Goal: Book appointment/travel/reservation

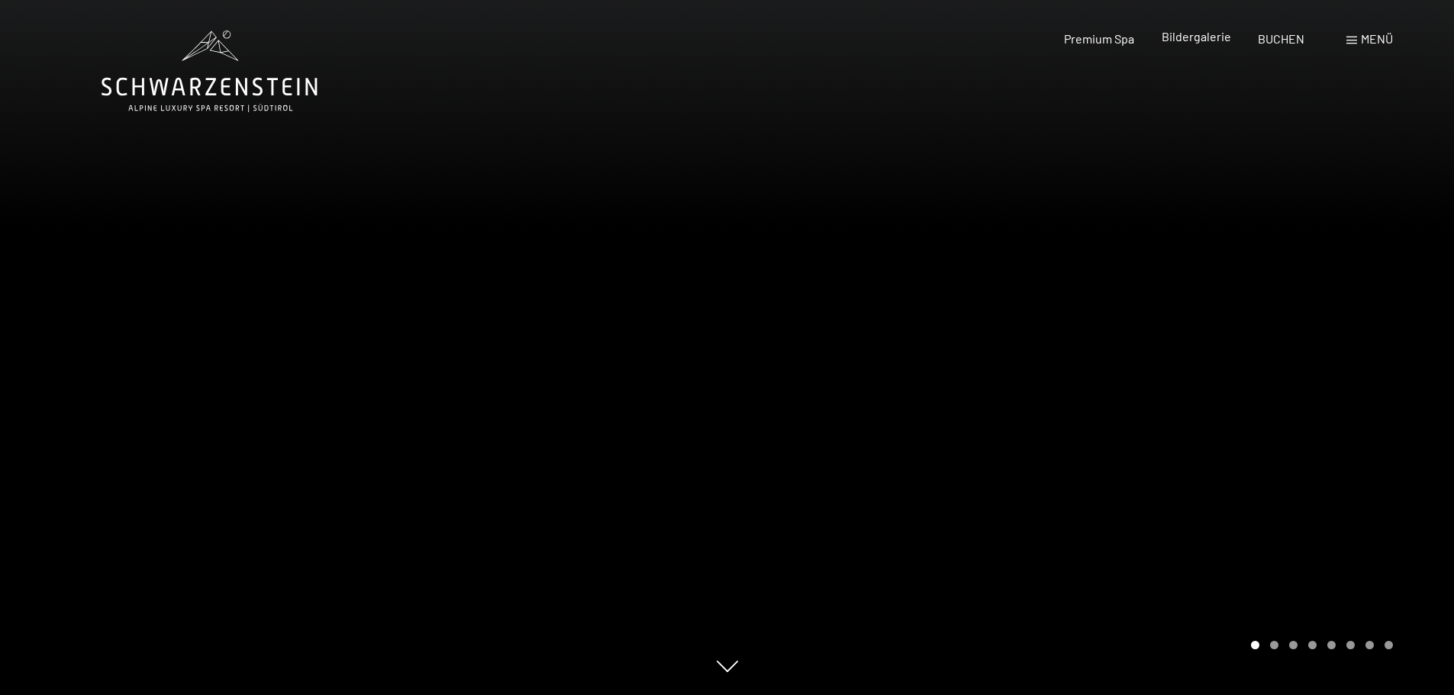
click at [1197, 42] on span "Bildergalerie" at bounding box center [1196, 36] width 69 height 15
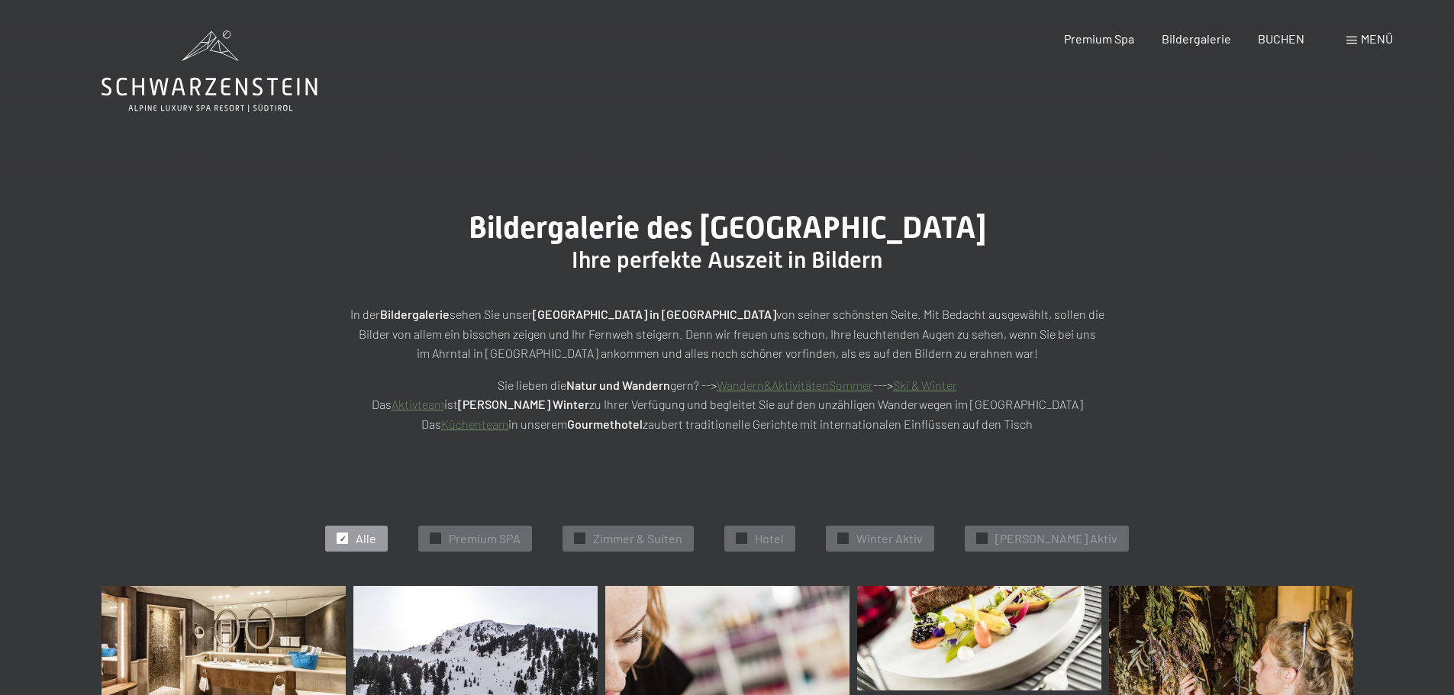
click at [1364, 36] on span "Menü" at bounding box center [1377, 38] width 32 height 15
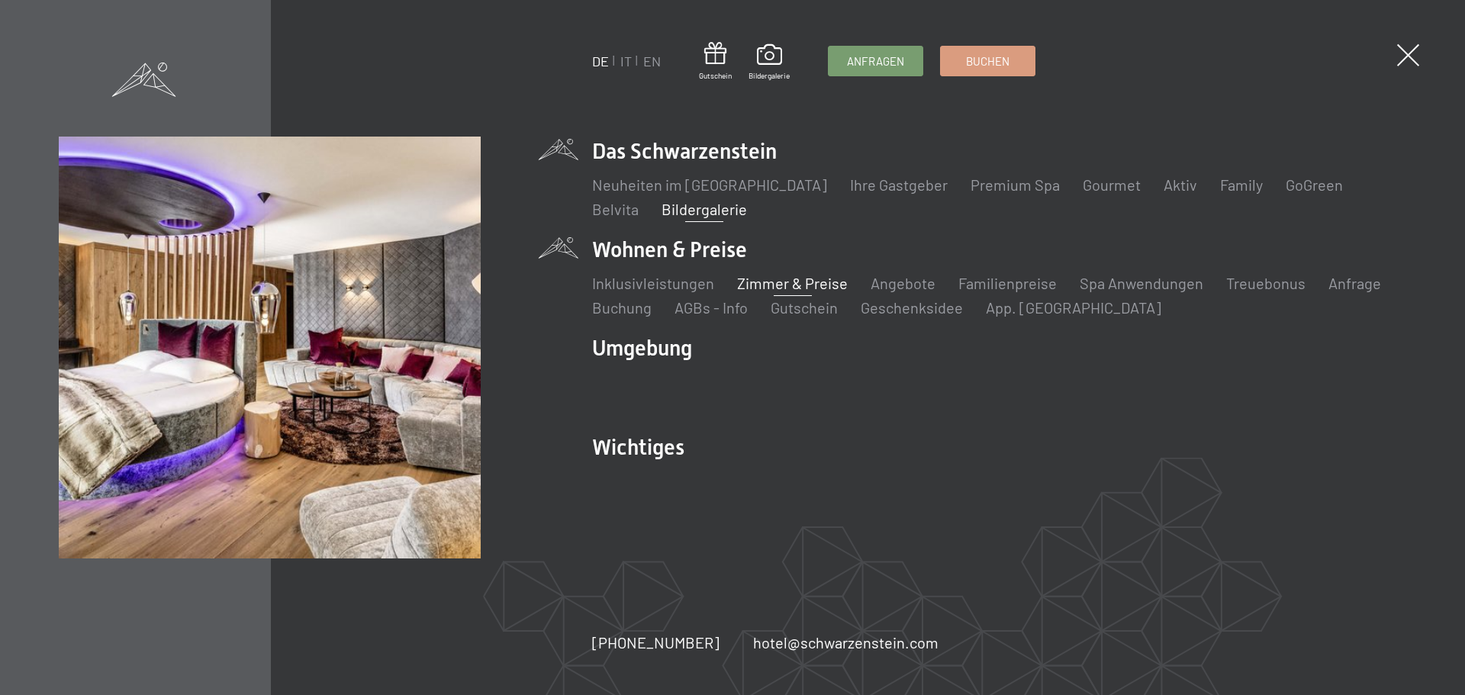
click at [791, 283] on link "Zimmer & Preise" at bounding box center [792, 283] width 111 height 18
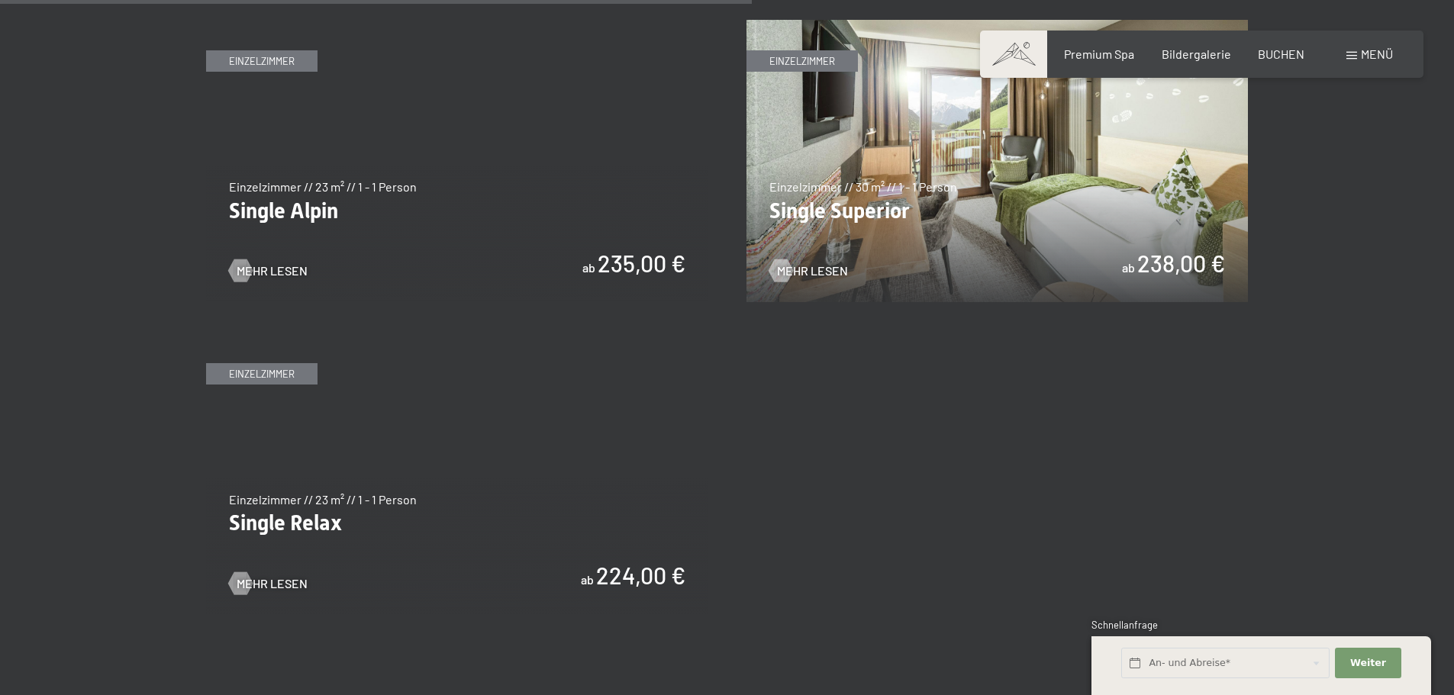
scroll to position [2585, 0]
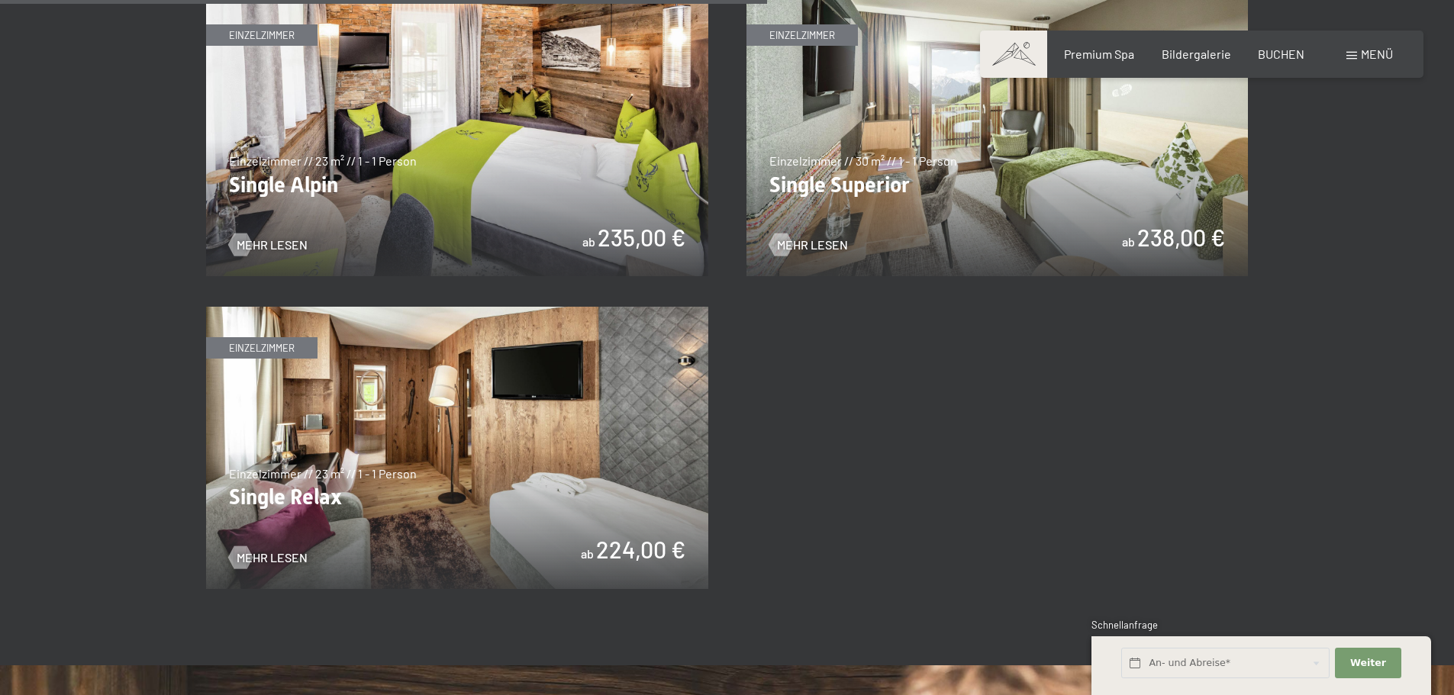
click at [611, 519] on img at bounding box center [457, 448] width 502 height 282
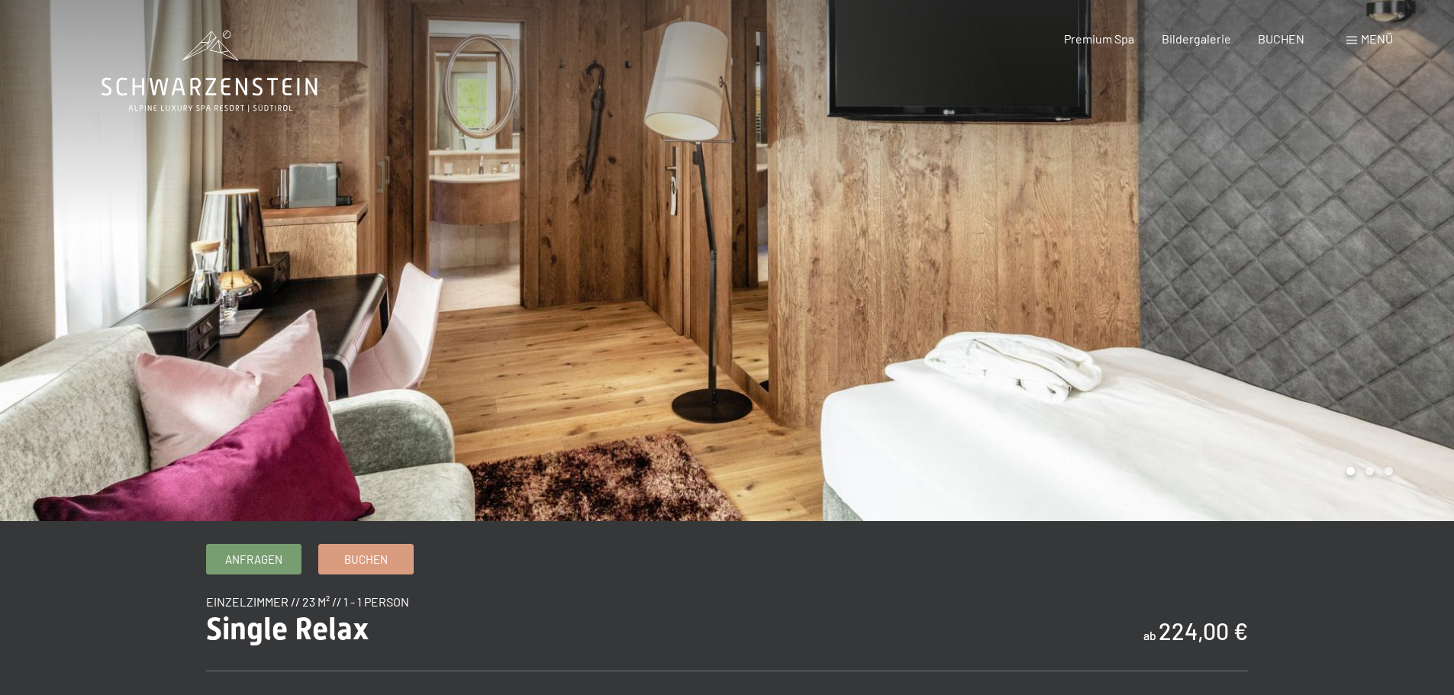
click at [1355, 40] on span at bounding box center [1351, 41] width 11 height 8
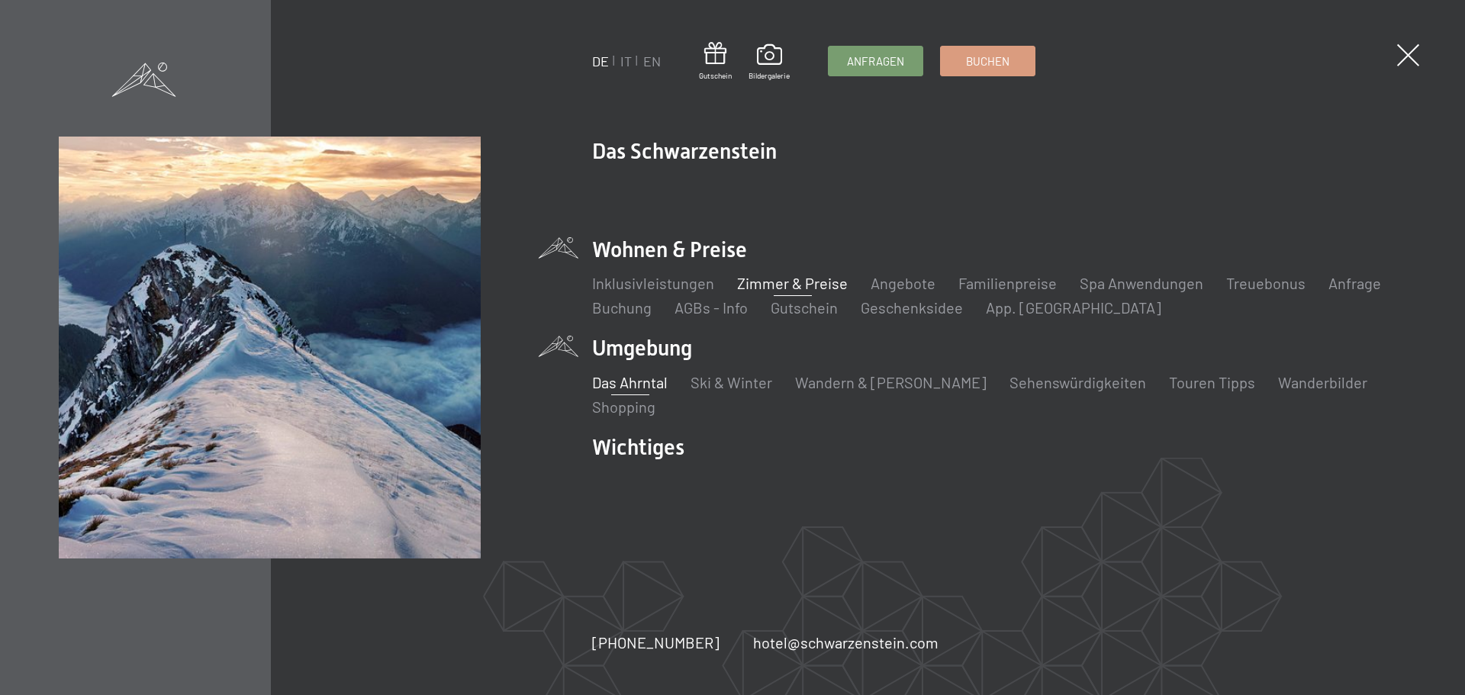
click at [635, 382] on link "Das Ahrntal" at bounding box center [630, 382] width 76 height 18
